Goal: Information Seeking & Learning: Learn about a topic

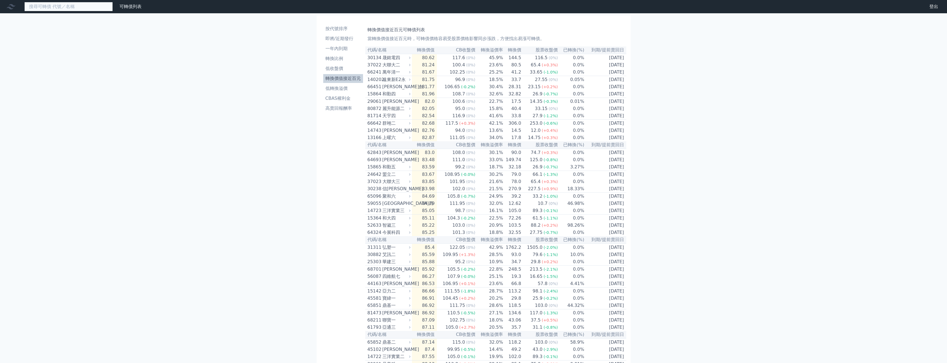
click at [72, 7] on input at bounding box center [68, 6] width 89 height 9
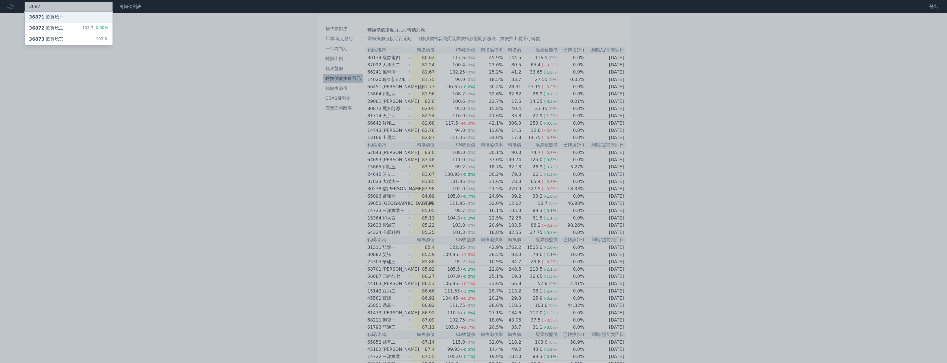
type input "3687"
click at [83, 16] on div "36871 歐買尬一" at bounding box center [69, 17] width 88 height 11
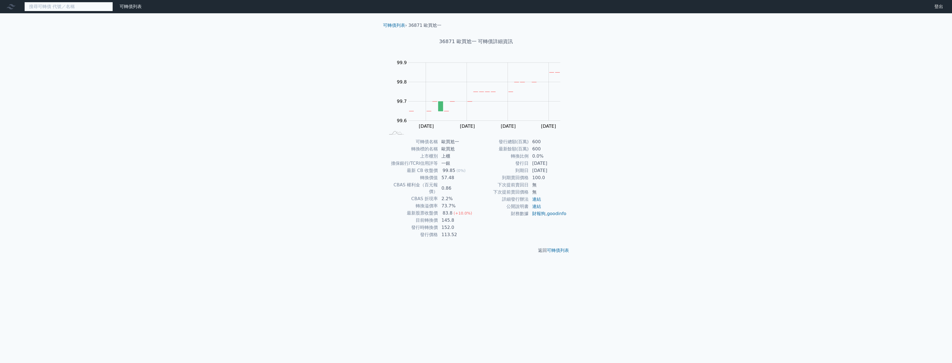
click at [76, 3] on input at bounding box center [68, 6] width 89 height 9
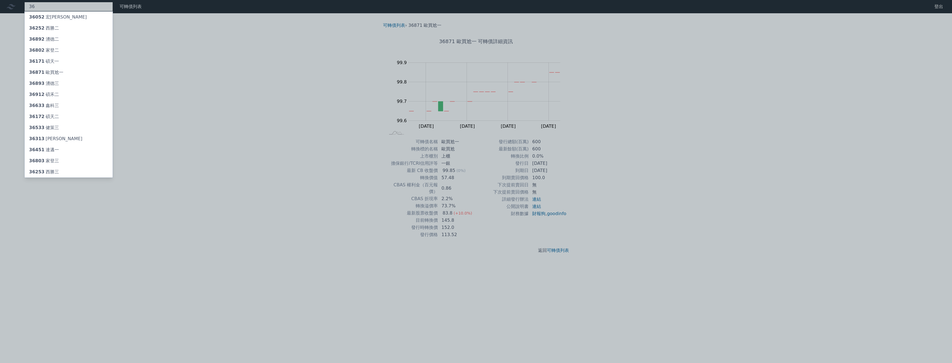
type input "3"
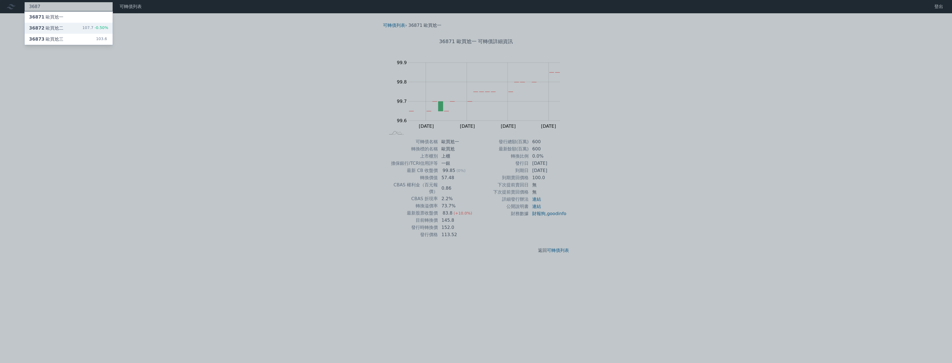
type input "3687"
click at [89, 28] on div "107.7 -0.50%" at bounding box center [95, 28] width 26 height 7
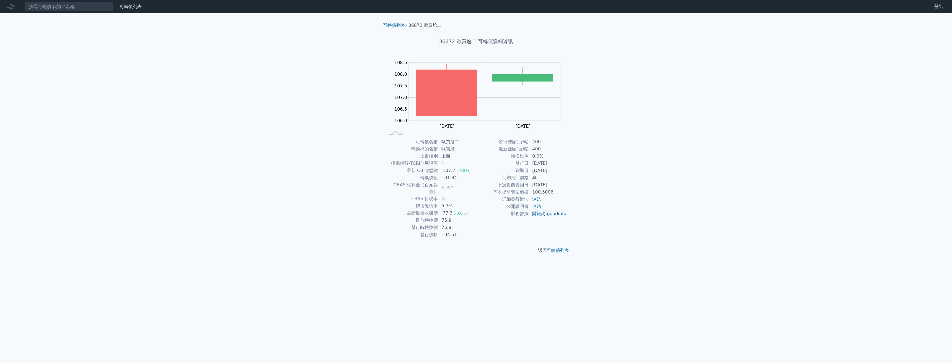
drag, startPoint x: 66, startPoint y: 19, endPoint x: 69, endPoint y: 7, distance: 11.7
click at [67, 17] on div "可轉債列表 財務數據 可轉債列表 財務數據 登出 登出 可轉債列表 › 36872 歐買尬二 36872 歐買尬二 可轉債詳細資訊 Zoom Out 106.…" at bounding box center [476, 181] width 952 height 363
click at [69, 6] on input at bounding box center [68, 6] width 89 height 9
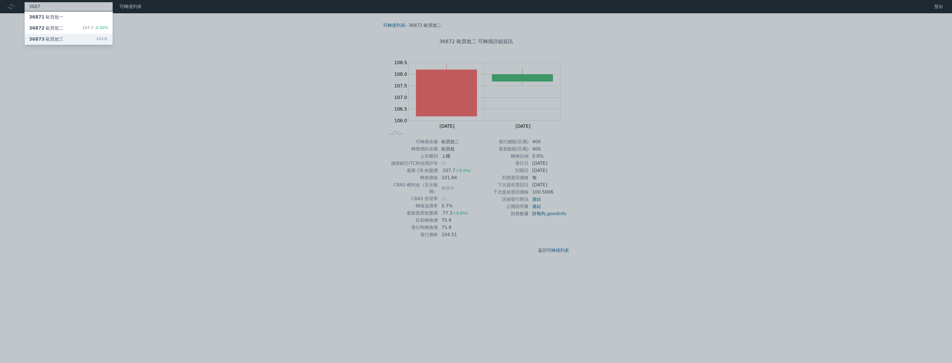
type input "3687"
click at [57, 38] on div "36873 歐買尬三" at bounding box center [46, 39] width 34 height 7
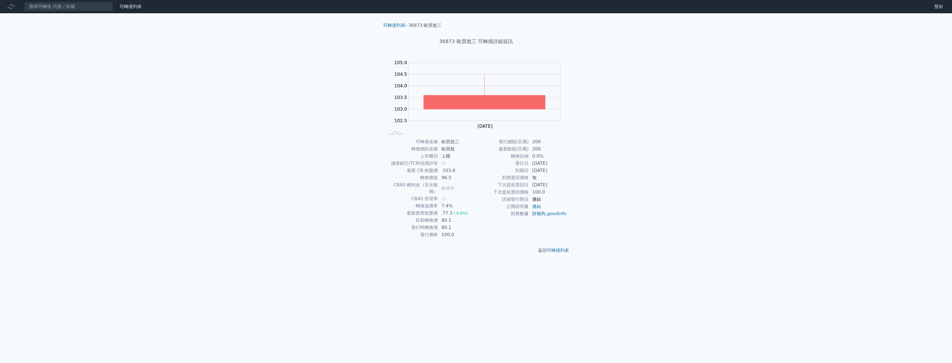
click at [536, 198] on link "連結" at bounding box center [536, 199] width 9 height 5
click at [51, 11] on input at bounding box center [68, 6] width 89 height 9
paste input "晶豪科"
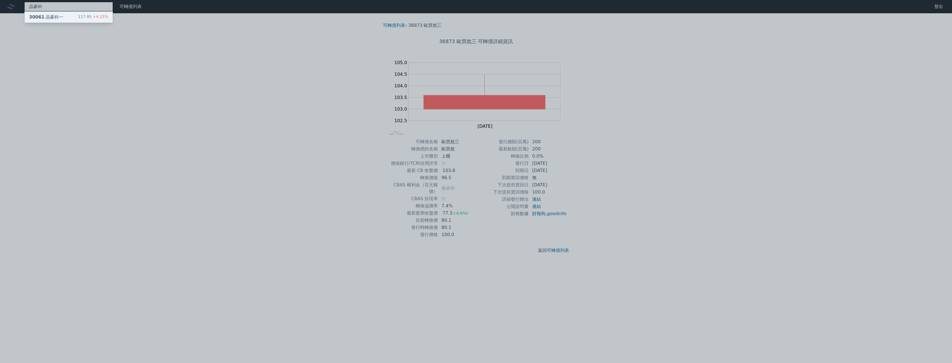
type input "晶豪科"
click at [51, 17] on div "30061 晶豪科一" at bounding box center [46, 17] width 34 height 7
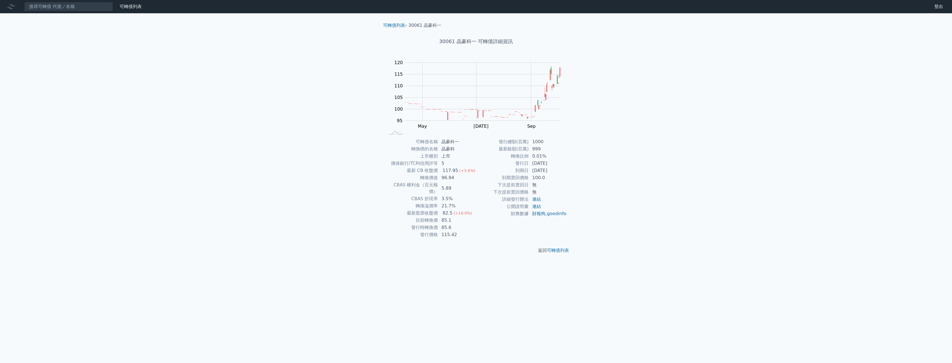
click at [446, 175] on td "96.94" at bounding box center [457, 177] width 38 height 7
click at [450, 169] on div "117.95" at bounding box center [450, 170] width 18 height 7
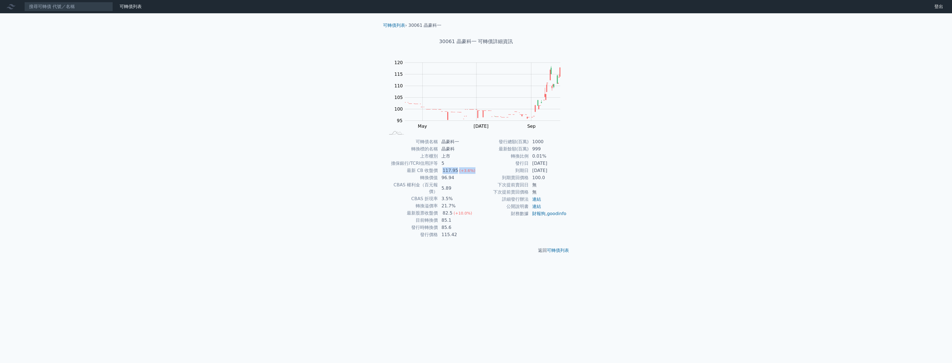
click at [450, 169] on div "117.95" at bounding box center [450, 170] width 18 height 7
click at [450, 176] on td "96.94" at bounding box center [457, 177] width 38 height 7
click at [452, 217] on td "85.1" at bounding box center [457, 220] width 38 height 7
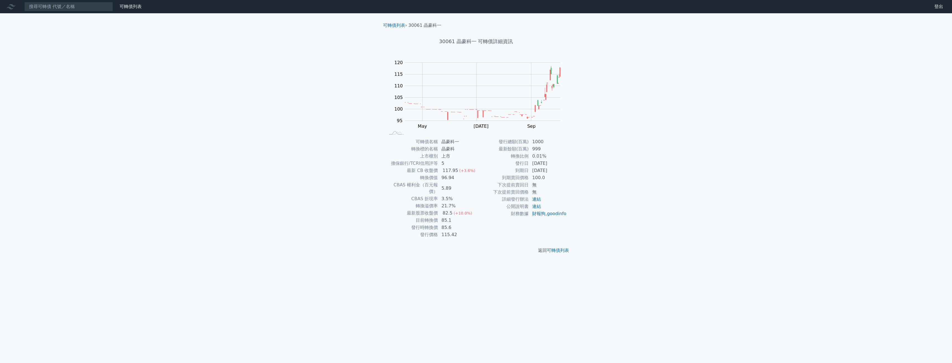
click at [452, 217] on td "85.1" at bounding box center [457, 220] width 38 height 7
click at [454, 186] on td "5.89" at bounding box center [457, 188] width 38 height 14
click at [455, 186] on td "5.89" at bounding box center [457, 188] width 38 height 14
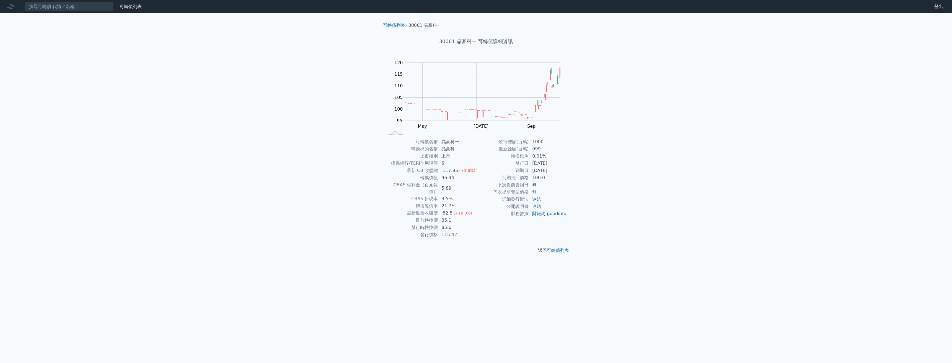
click at [461, 211] on span "(+10.0%)" at bounding box center [462, 213] width 19 height 4
click at [478, 197] on td "詳細發行辦法" at bounding box center [502, 199] width 53 height 7
click at [62, 5] on input at bounding box center [68, 6] width 89 height 9
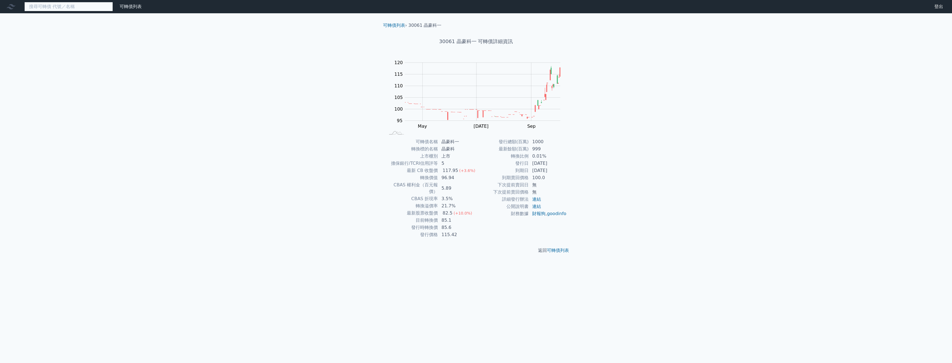
paste input "廣越"
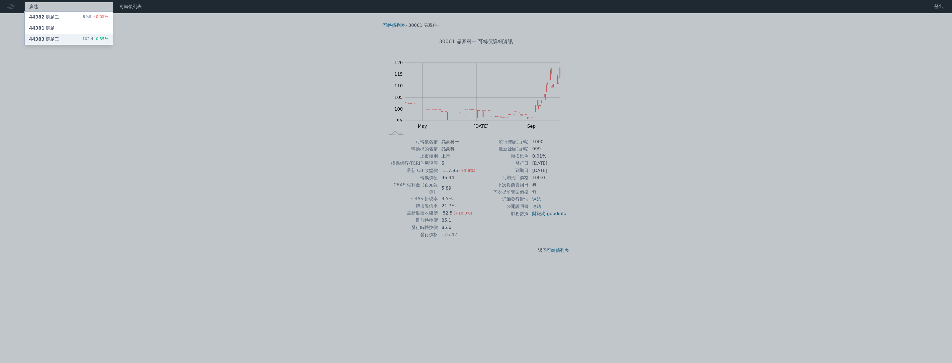
type input "廣越"
click at [53, 37] on div "44383 [PERSON_NAME]" at bounding box center [44, 39] width 30 height 7
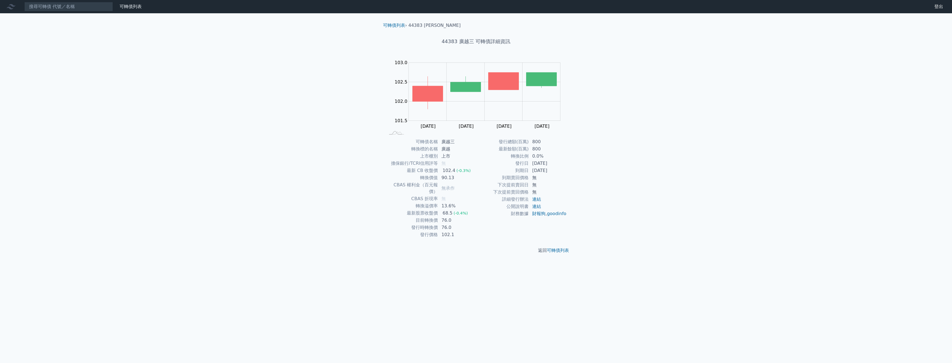
drag, startPoint x: 0, startPoint y: 9, endPoint x: 15, endPoint y: 8, distance: 15.5
click at [5, 9] on div "可轉債列表 財務數據" at bounding box center [72, 6] width 144 height 9
click at [136, 0] on nav "可轉債列表 財務數據 可轉債列表 財務數據 登出 登出" at bounding box center [476, 6] width 952 height 13
click at [134, 4] on link "可轉債列表" at bounding box center [130, 6] width 22 height 5
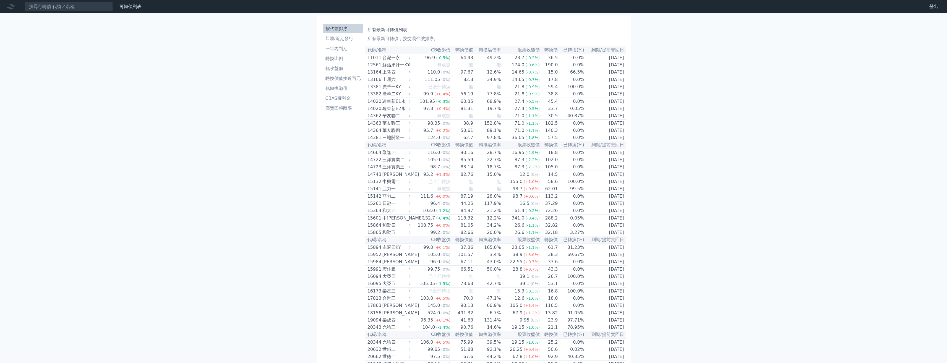
click at [0, 0] on link "財務數據" at bounding box center [0, 0] width 0 height 0
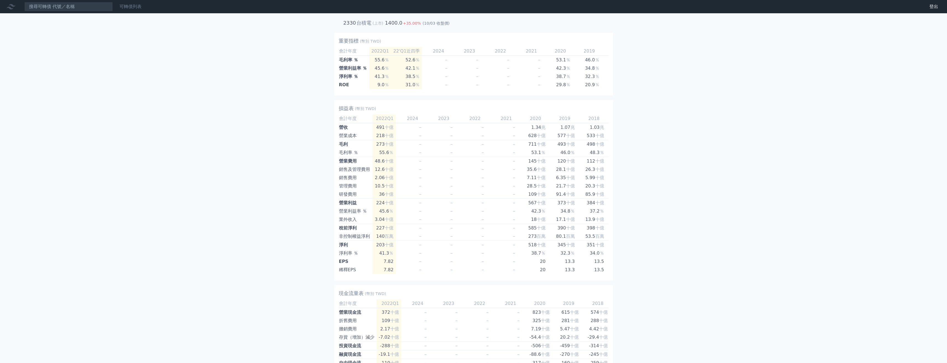
click at [141, 9] on div "可轉債列表" at bounding box center [130, 6] width 27 height 7
click at [136, 9] on div "可轉債列表" at bounding box center [130, 6] width 27 height 7
click at [131, 10] on div "可轉債列表" at bounding box center [130, 6] width 27 height 7
click at [129, 8] on link "可轉債列表" at bounding box center [130, 6] width 22 height 5
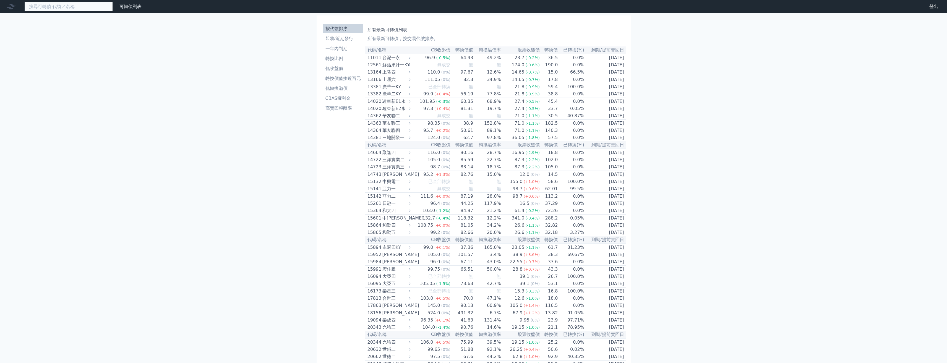
click at [73, 9] on input at bounding box center [68, 6] width 89 height 9
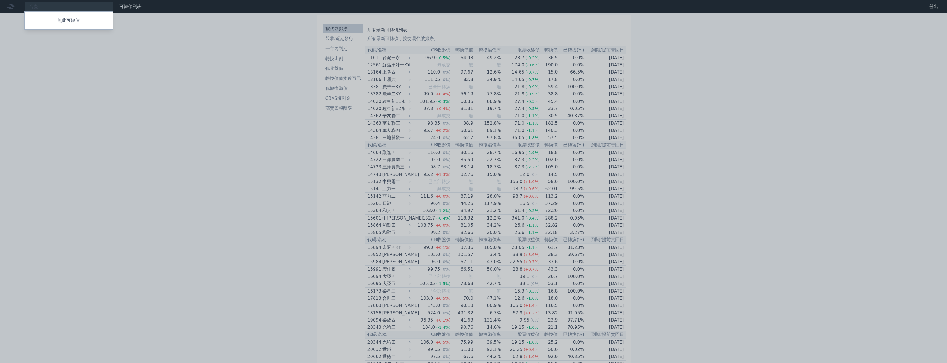
drag, startPoint x: 85, startPoint y: 4, endPoint x: 0, endPoint y: 7, distance: 84.7
click at [0, 7] on div at bounding box center [473, 181] width 947 height 363
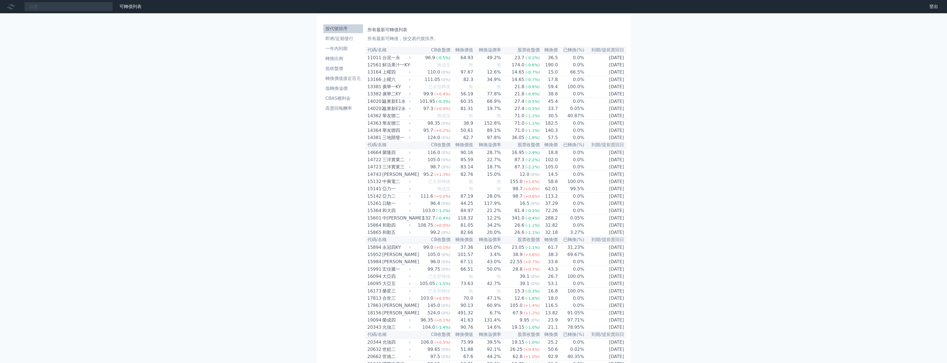
click at [79, 12] on nav "台慶 無此可轉債 可轉債列表 財務數據 可轉債列表 財務數據 登出 登出" at bounding box center [473, 6] width 947 height 13
click at [78, 10] on div "台慶 無此可轉債" at bounding box center [68, 6] width 89 height 9
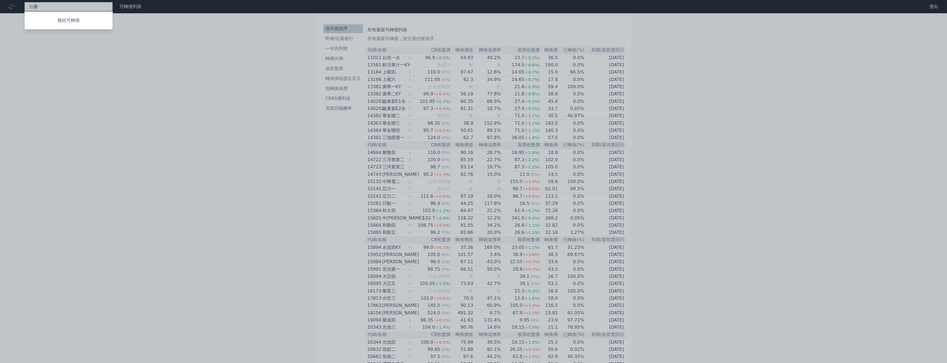
type input "台"
type input "w"
type input "[PERSON_NAME]"
click at [70, 14] on div "33571 臺慶科一 131.95 +4.00%" at bounding box center [69, 17] width 88 height 11
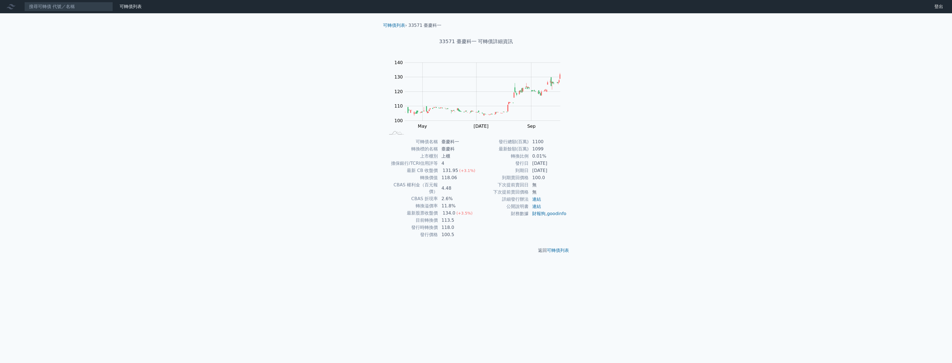
click at [456, 217] on td "113.5" at bounding box center [457, 220] width 38 height 7
